Goal: Task Accomplishment & Management: Manage account settings

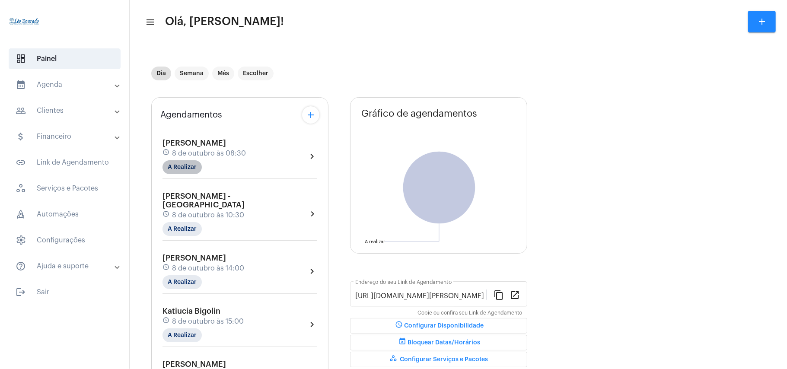
click at [187, 162] on mat-chip "A Realizar" at bounding box center [181, 167] width 39 height 14
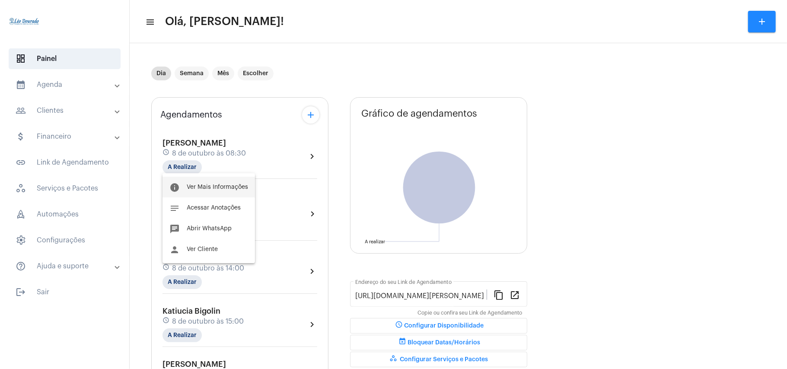
click at [196, 186] on span "Ver Mais Informações" at bounding box center [217, 187] width 61 height 6
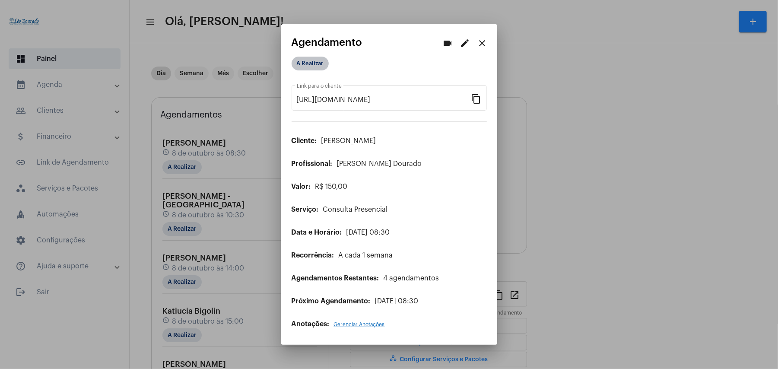
click at [321, 66] on mat-chip "A Realizar" at bounding box center [310, 64] width 37 height 14
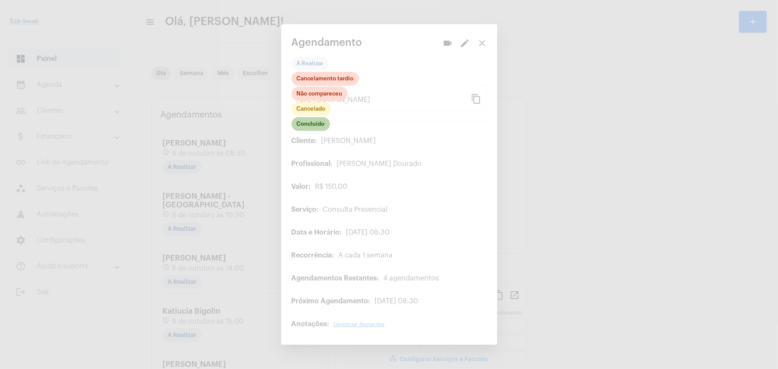
click at [316, 126] on mat-chip "Concluído" at bounding box center [311, 124] width 38 height 14
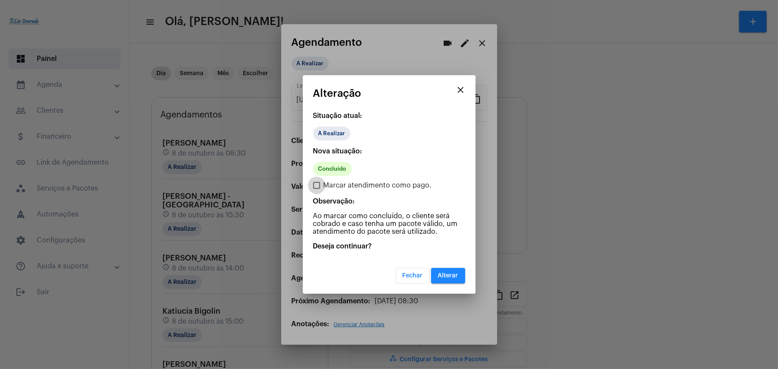
click at [345, 182] on span "Marcar atendimento como pago." at bounding box center [378, 185] width 108 height 10
click at [317, 189] on input "Marcar atendimento como pago." at bounding box center [316, 189] width 0 height 0
checkbox input "true"
click at [452, 273] on span "Alterar" at bounding box center [448, 276] width 20 height 6
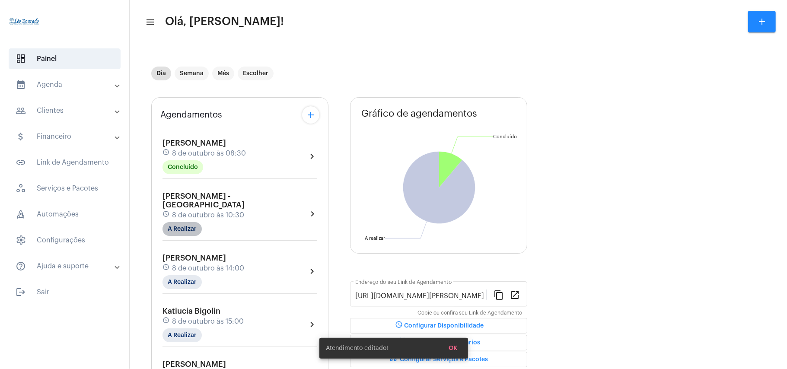
click at [185, 222] on mat-chip "A Realizar" at bounding box center [181, 229] width 39 height 14
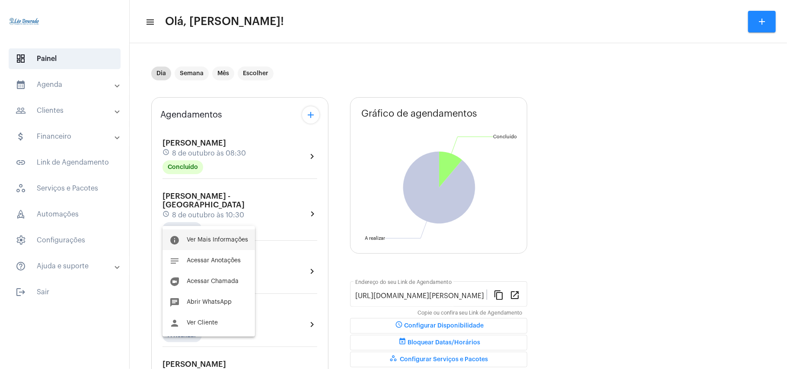
click at [200, 239] on span "Ver Mais Informações" at bounding box center [217, 240] width 61 height 6
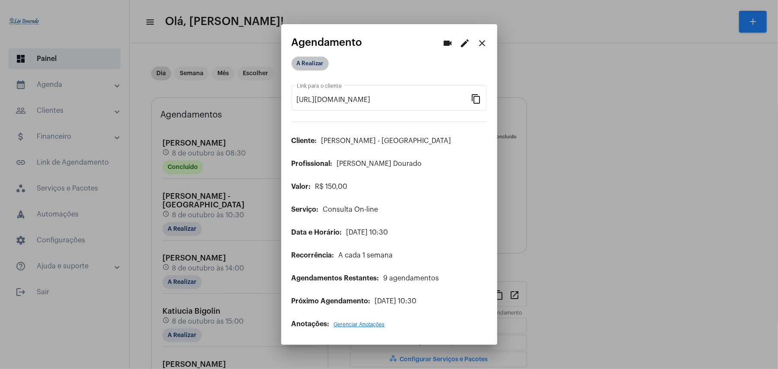
click at [314, 63] on mat-chip "A Realizar" at bounding box center [310, 64] width 37 height 14
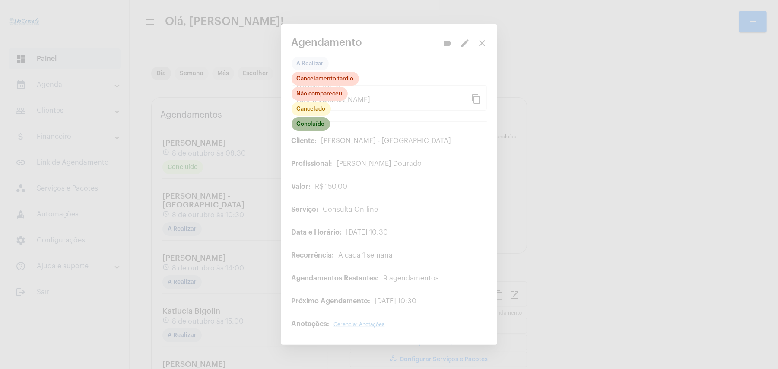
click at [320, 127] on mat-chip "Concluído" at bounding box center [311, 124] width 38 height 14
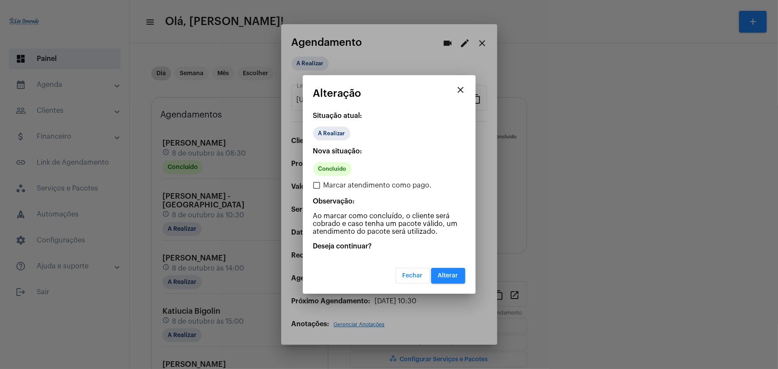
click at [358, 187] on span "Marcar atendimento como pago." at bounding box center [378, 185] width 108 height 10
click at [317, 189] on input "Marcar atendimento como pago." at bounding box center [316, 189] width 0 height 0
checkbox input "true"
click at [456, 274] on span "Alterar" at bounding box center [448, 276] width 20 height 6
